Goal: Find contact information: Find contact information

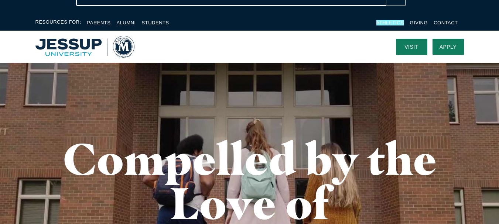
click at [356, 119] on div "Compelled by the Love of [DEMOGRAPHIC_DATA]" at bounding box center [249, 203] width 473 height 281
click at [443, 22] on link "Contact" at bounding box center [446, 23] width 24 height 6
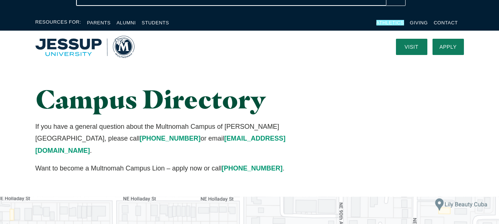
drag, startPoint x: 0, startPoint y: 0, endPoint x: 428, endPoint y: 91, distance: 437.6
click at [428, 91] on div "Campus Directory If you have a general question about the Multnomah Campus of […" at bounding box center [249, 130] width 473 height 134
click at [443, 19] on li "Contact" at bounding box center [446, 22] width 24 height 9
